Goal: Task Accomplishment & Management: Manage account settings

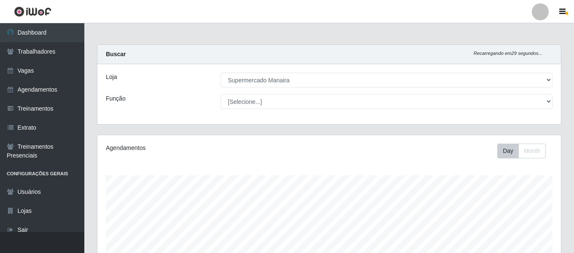
select select "443"
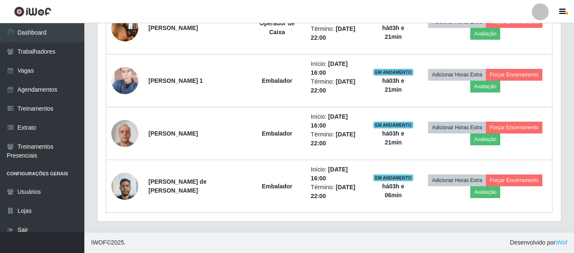
scroll to position [175, 464]
click at [544, 11] on div at bounding box center [540, 11] width 17 height 17
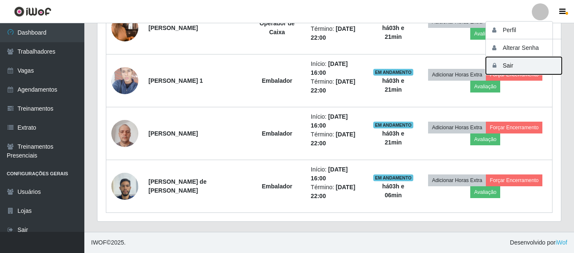
click at [515, 64] on button "Sair" at bounding box center [524, 65] width 76 height 17
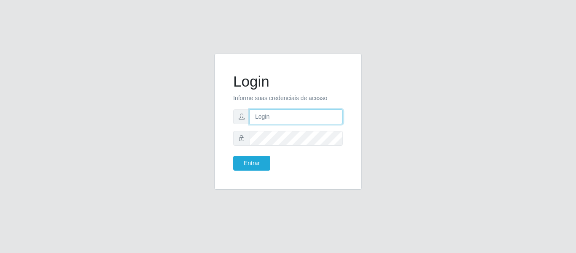
type input "camilasuper@manaira"
